Goal: Task Accomplishment & Management: Complete application form

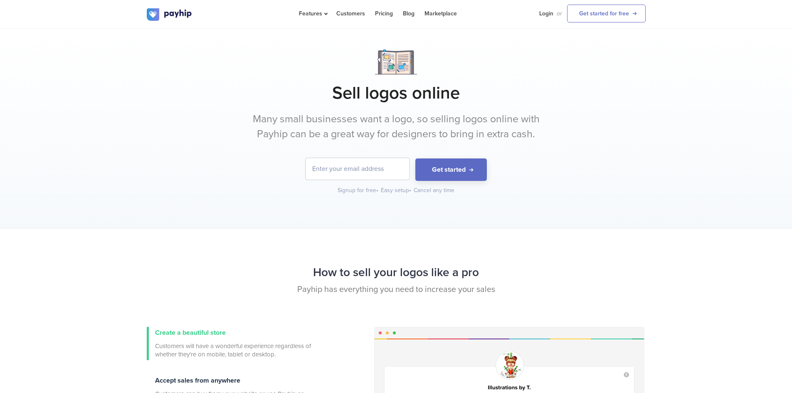
click at [341, 162] on input "email" at bounding box center [358, 169] width 104 height 22
click at [366, 159] on input "email" at bounding box center [358, 169] width 104 height 22
paste input "[EMAIL_ADDRESS] image [EMAIL_ADDRESS][DOMAIN_NAME]"
click at [455, 164] on button "Get started" at bounding box center [451, 169] width 72 height 23
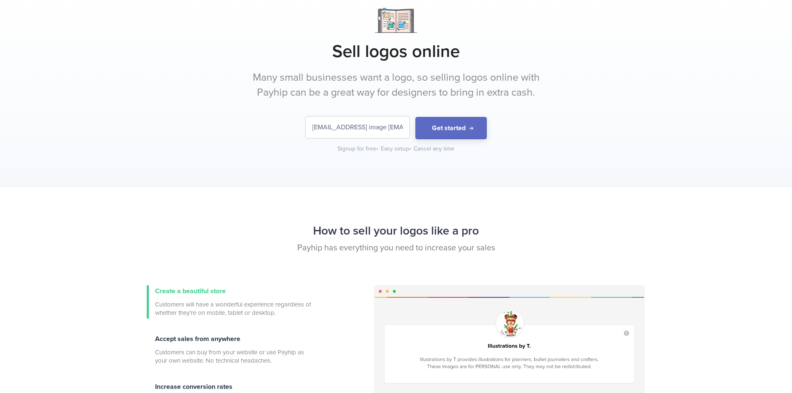
drag, startPoint x: 330, startPoint y: 128, endPoint x: 258, endPoint y: 133, distance: 72.1
click at [258, 133] on form "[EMAIL_ADDRESS] image [EMAIL_ADDRESS] Get started" at bounding box center [396, 127] width 499 height 23
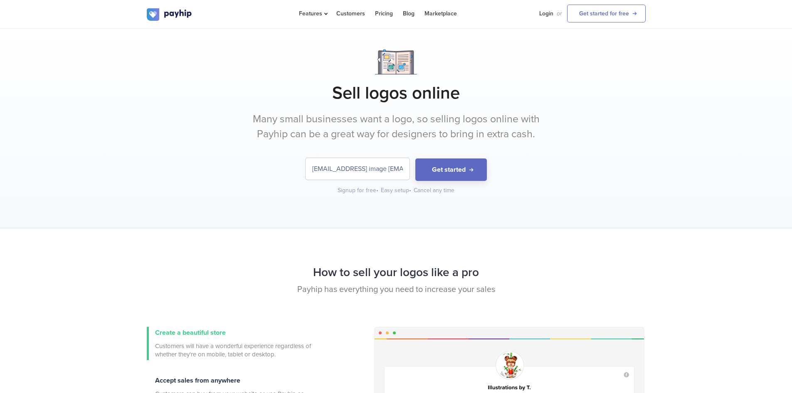
click at [383, 171] on input "[EMAIL_ADDRESS] image [EMAIL_ADDRESS]" at bounding box center [358, 169] width 104 height 22
drag, startPoint x: 381, startPoint y: 169, endPoint x: 309, endPoint y: 161, distance: 72.4
click at [300, 165] on form "[EMAIL_ADDRESS] image [EMAIL_ADDRESS] Get started" at bounding box center [396, 169] width 499 height 23
click at [336, 178] on input "[EMAIL_ADDRESS] image [EMAIL_ADDRESS]" at bounding box center [358, 169] width 104 height 22
click at [232, 163] on form "[EMAIL_ADDRESS] image [EMAIL_ADDRESS] Get started" at bounding box center [396, 169] width 499 height 23
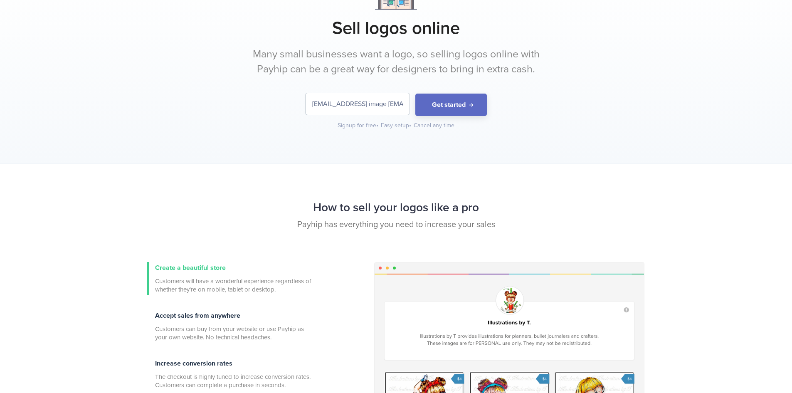
scroll to position [83, 0]
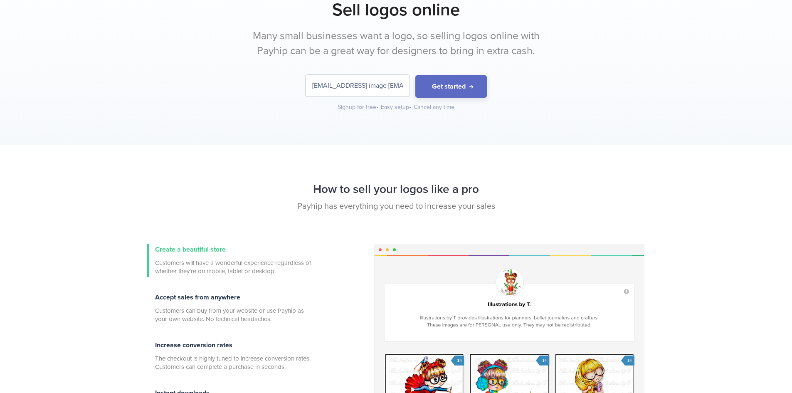
click at [380, 86] on input "[EMAIL_ADDRESS] image [EMAIL_ADDRESS]" at bounding box center [358, 86] width 104 height 22
type input "[EMAIL_ADDRESS][DOMAIN_NAME]"
click at [462, 89] on button "Get started" at bounding box center [451, 86] width 72 height 23
